Goal: Register for event/course

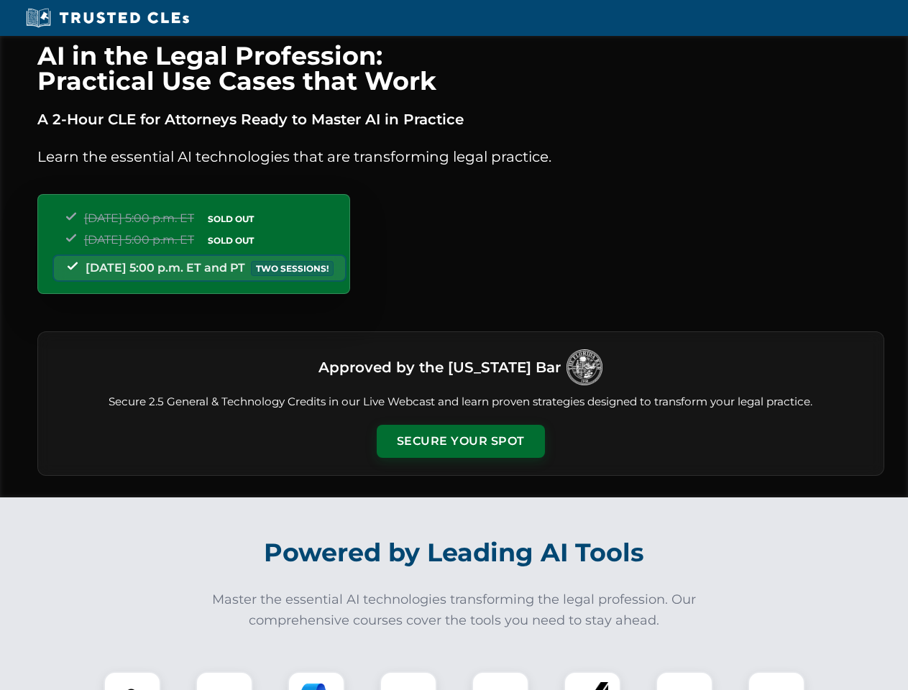
click at [460, 442] on button "Secure Your Spot" at bounding box center [461, 441] width 168 height 33
click at [132, 681] on img at bounding box center [132, 701] width 42 height 42
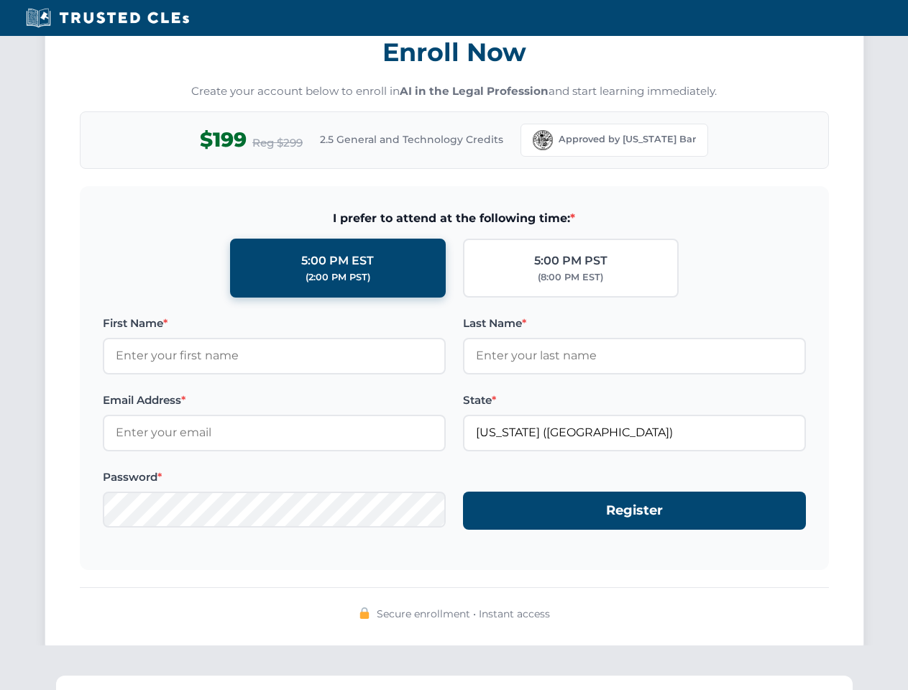
scroll to position [1412, 0]
